Goal: Information Seeking & Learning: Learn about a topic

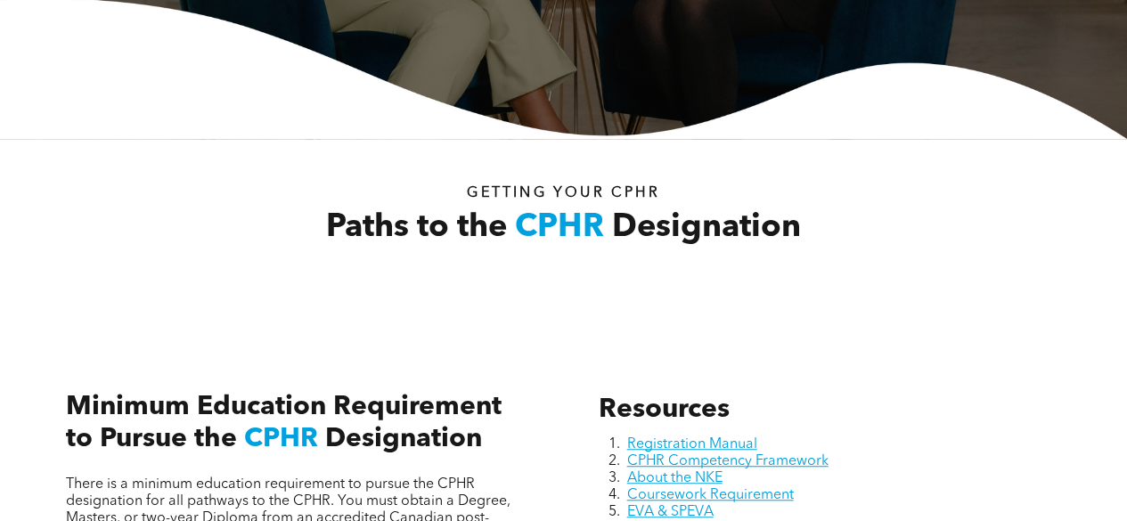
scroll to position [623, 0]
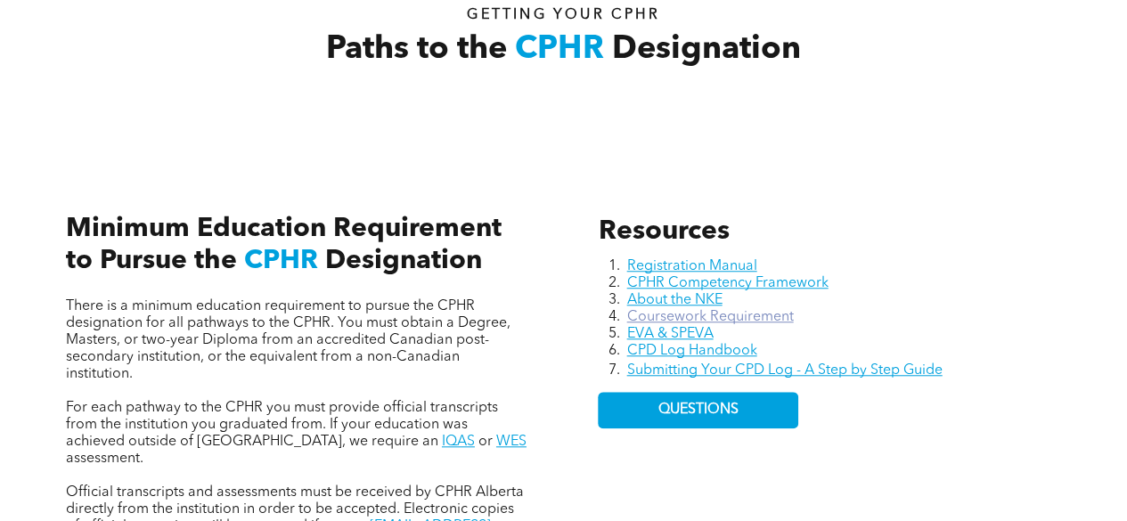
click at [757, 318] on link "Coursework Requirement" at bounding box center [709, 317] width 167 height 14
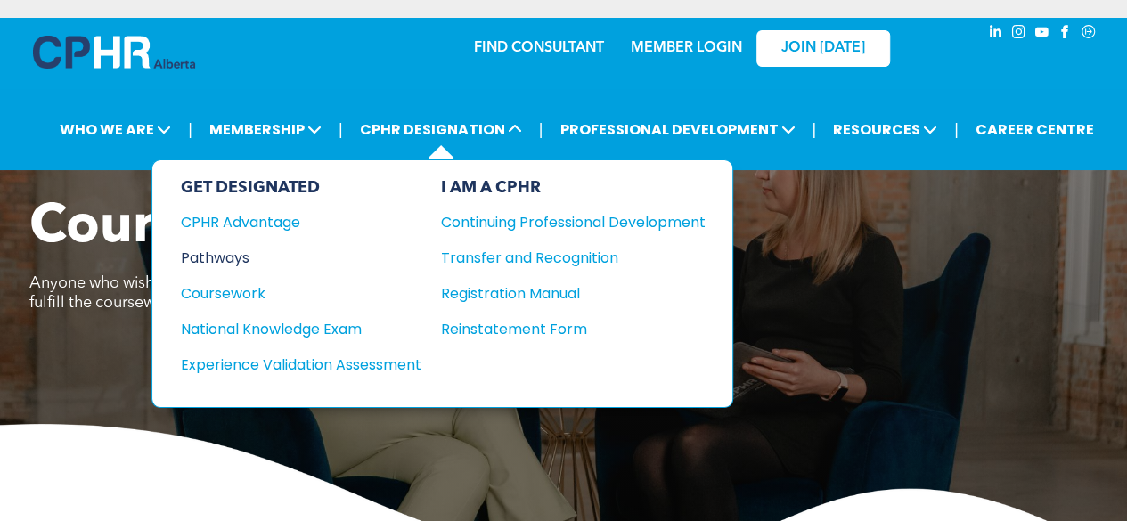
click at [219, 262] on div "Pathways" at bounding box center [289, 258] width 216 height 22
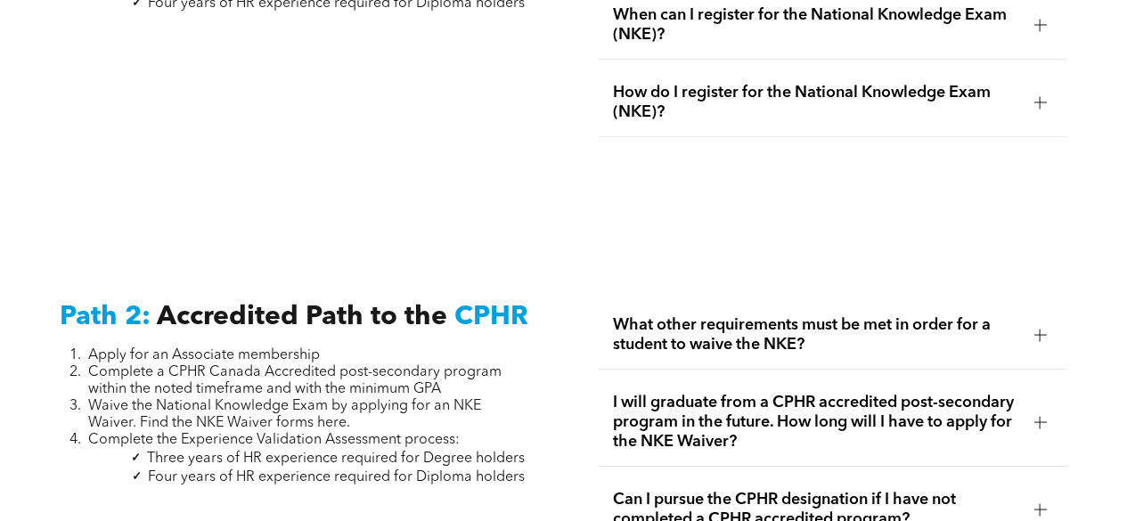
scroll to position [2227, 0]
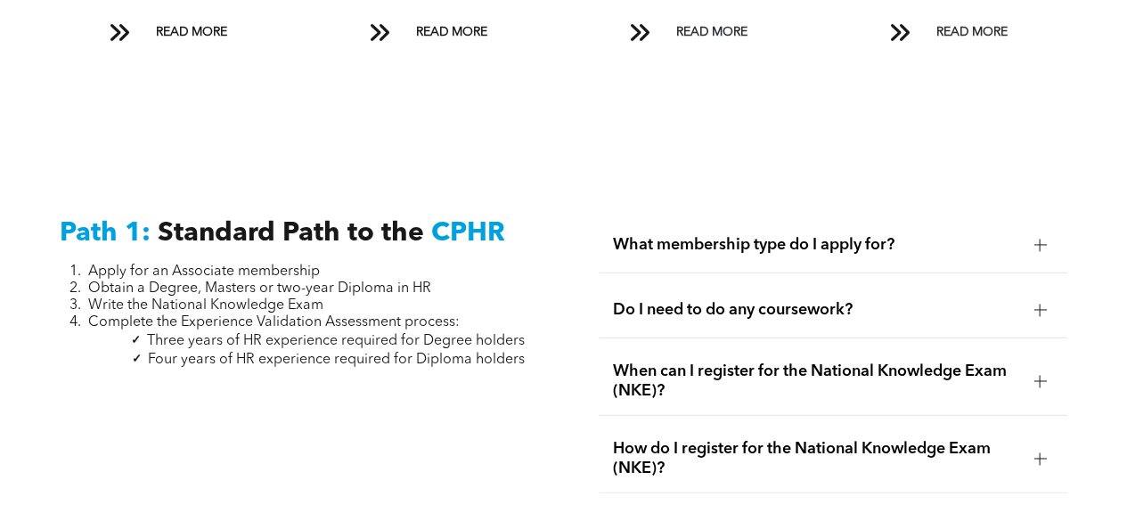
click at [773, 300] on span "Do I need to do any coursework?" at bounding box center [816, 310] width 407 height 20
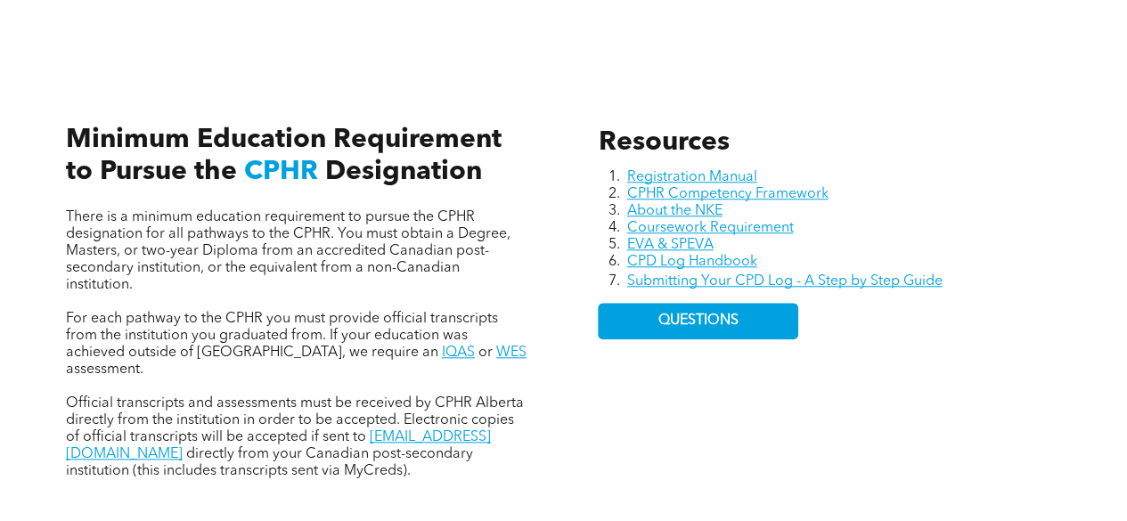
scroll to position [623, 0]
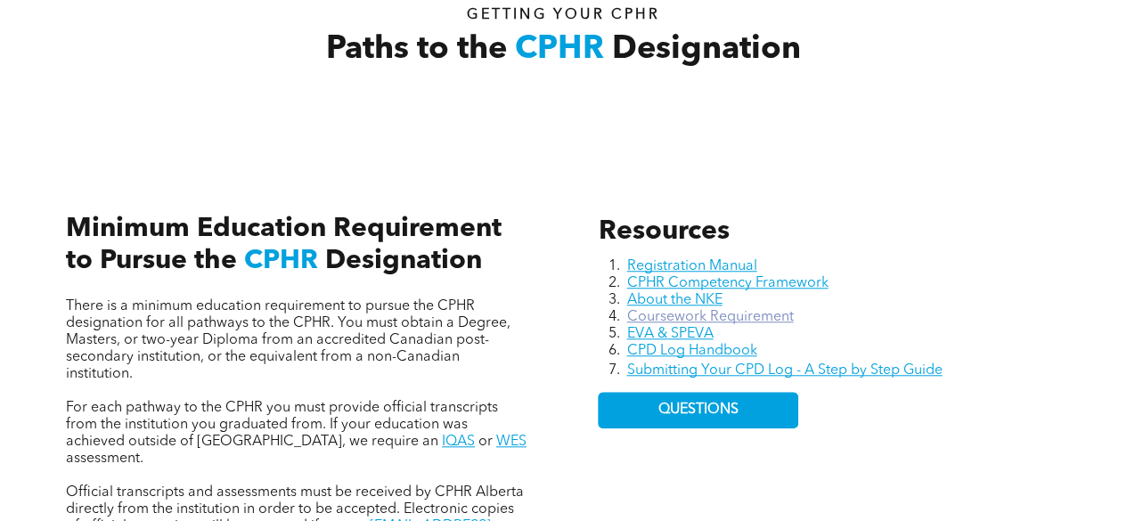
click at [716, 322] on link "Coursework Requirement" at bounding box center [709, 317] width 167 height 14
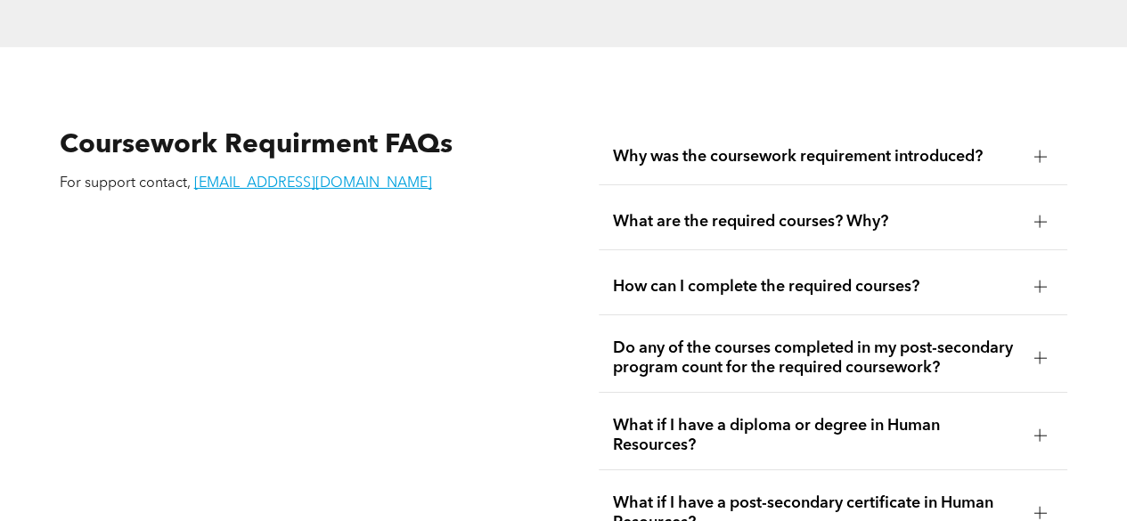
scroll to position [2672, 0]
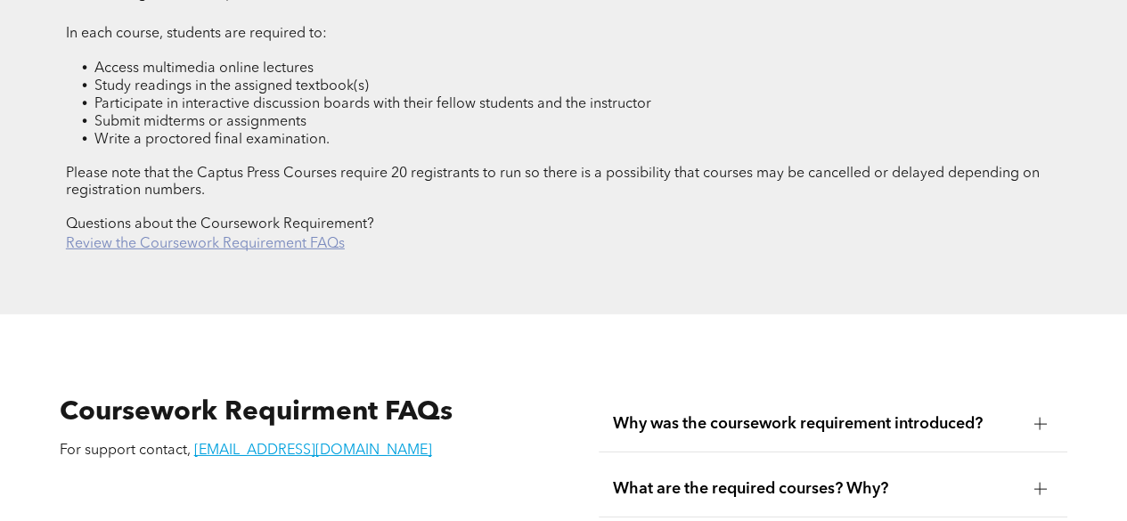
click at [214, 243] on link "Review the Coursework Requirement FAQs" at bounding box center [205, 244] width 279 height 14
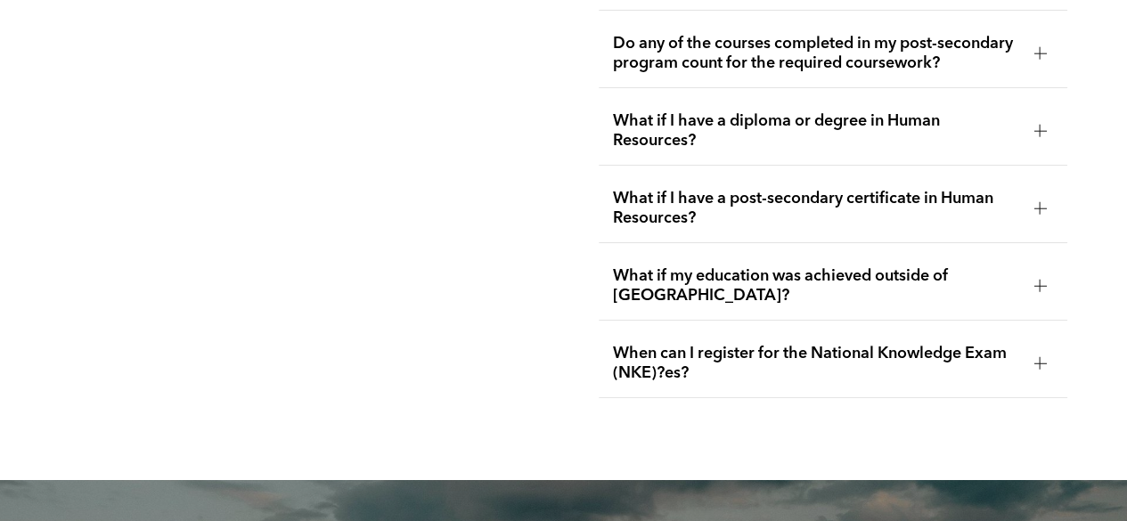
scroll to position [3526, 0]
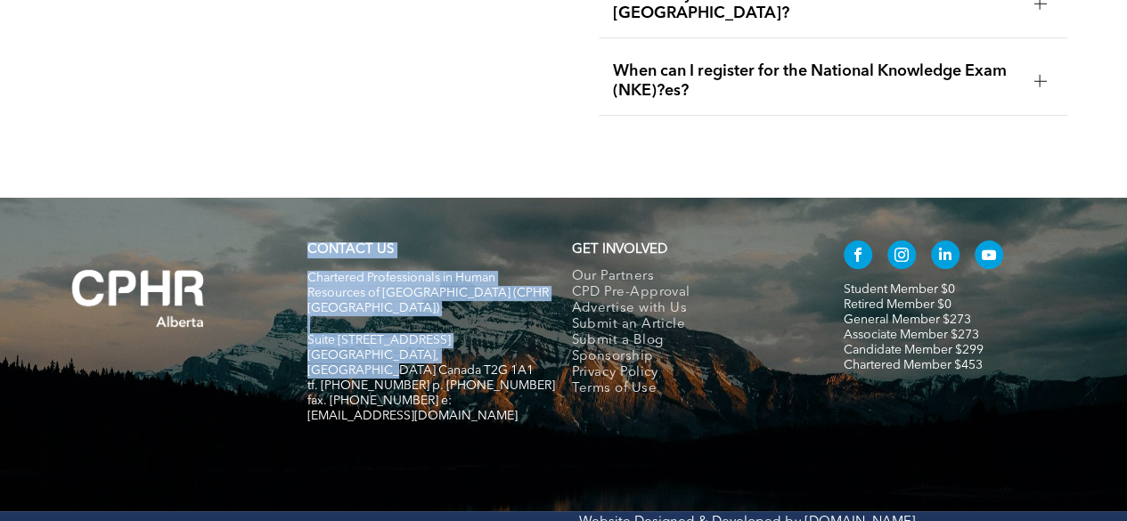
drag, startPoint x: 297, startPoint y: 260, endPoint x: 520, endPoint y: 330, distance: 233.5
click at [520, 330] on div "CONTACT US Chartered Professionals in Human Resources of Alberta (CPHR Alberta)…" at bounding box center [563, 341] width 1055 height 216
copy div "CONTACT US Chartered Professionals in Human Resources of Alberta (CPHR Alberta)…"
click at [365, 316] on p at bounding box center [431, 324] width 249 height 17
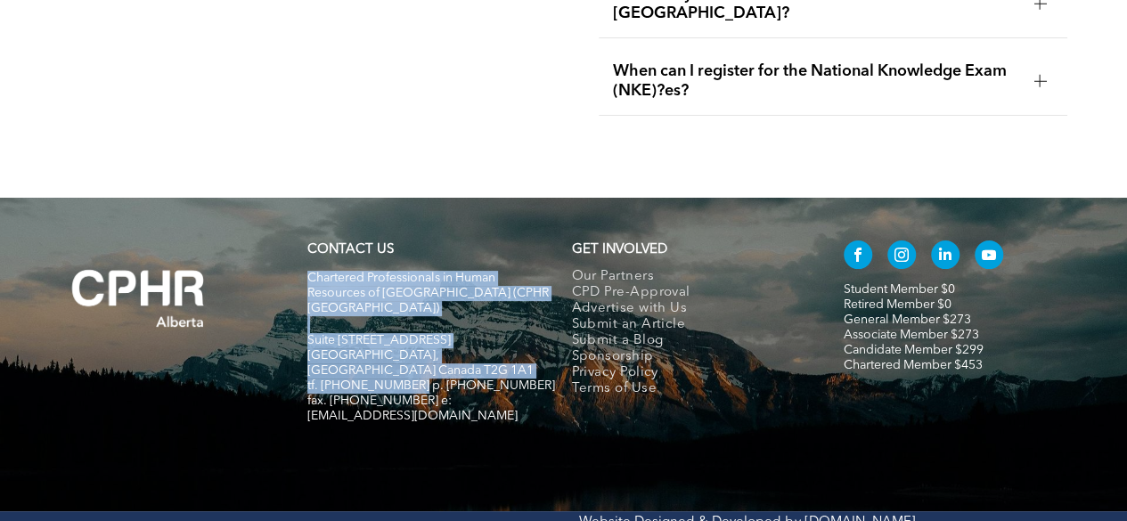
drag, startPoint x: 306, startPoint y: 262, endPoint x: 413, endPoint y: 346, distance: 136.3
click at [413, 346] on div "CONTACT US Chartered Professionals in Human Resources of Alberta (CPHR Alberta)…" at bounding box center [431, 341] width 264 height 216
copy div "Chartered Professionals in Human Resources of Alberta (CPHR Alberta) Suite 320,…"
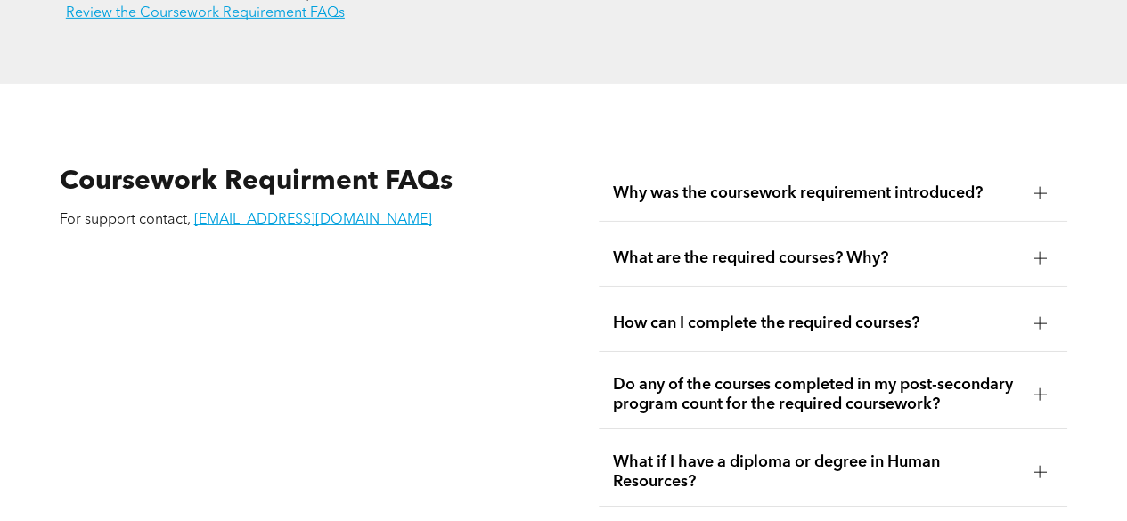
scroll to position [2547, 0]
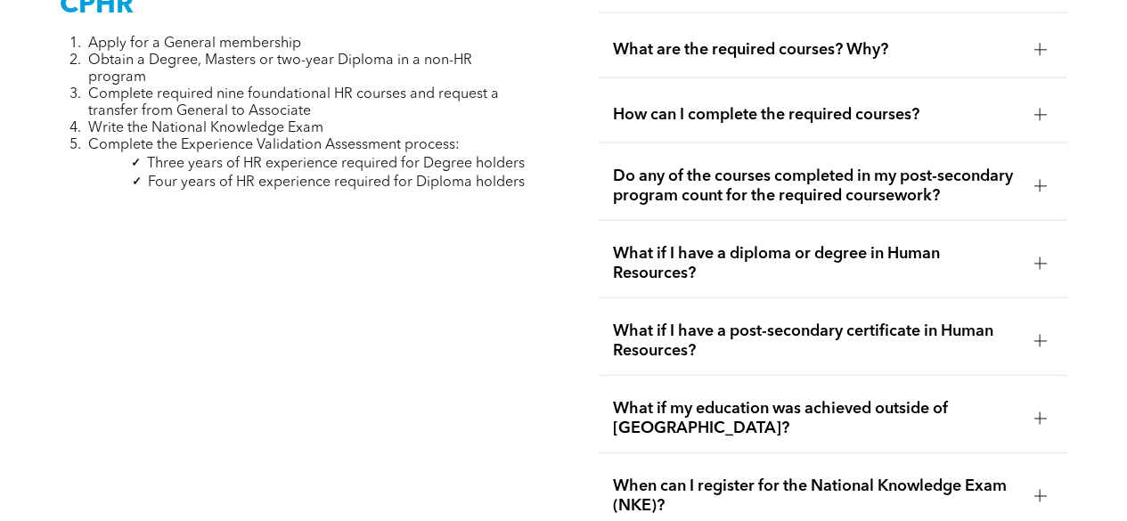
scroll to position [5923, 0]
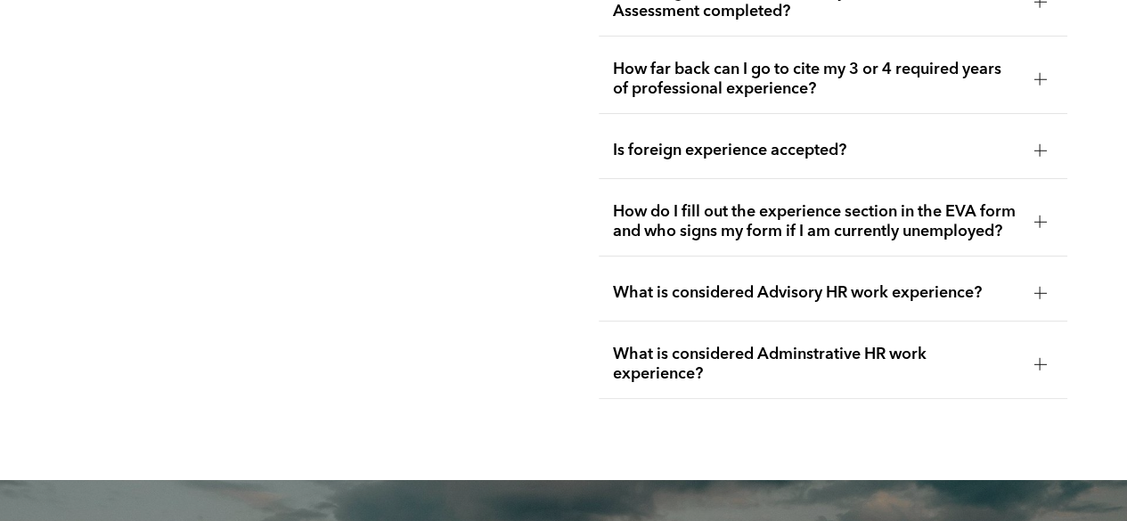
scroll to position [3782, 0]
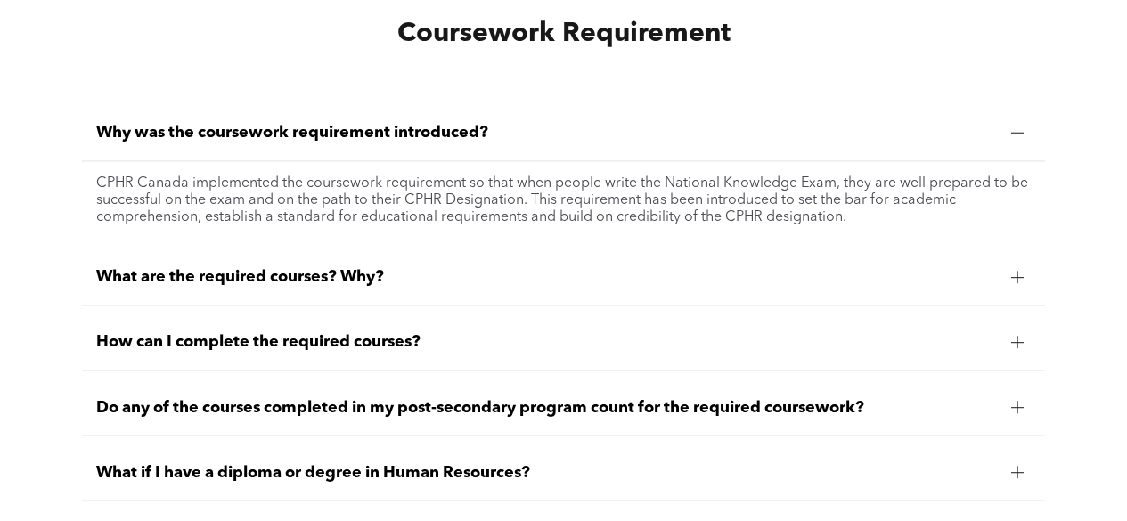
scroll to position [1603, 0]
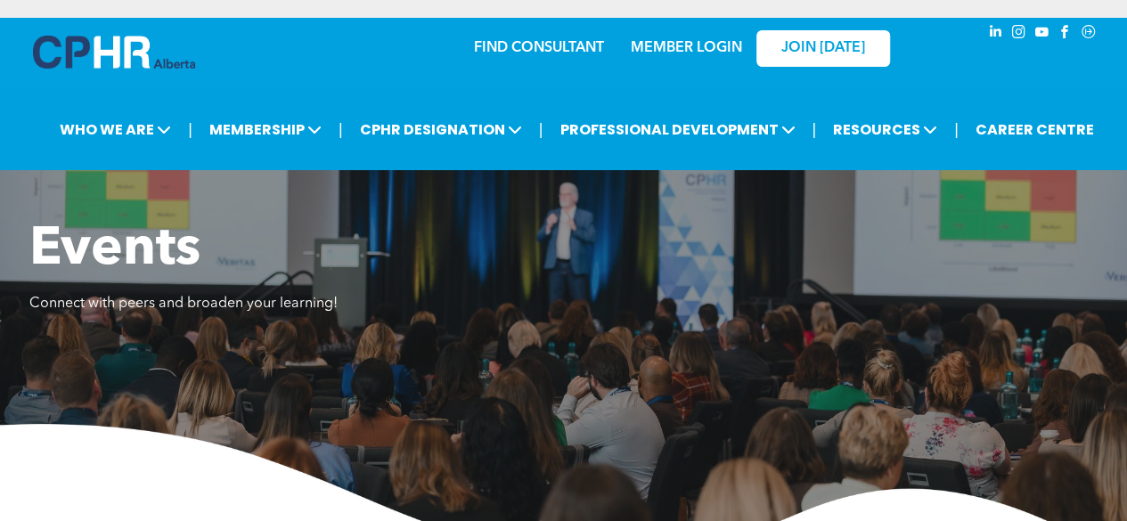
click at [656, 47] on link "MEMBER LOGIN" at bounding box center [686, 48] width 111 height 14
